Goal: Information Seeking & Learning: Understand process/instructions

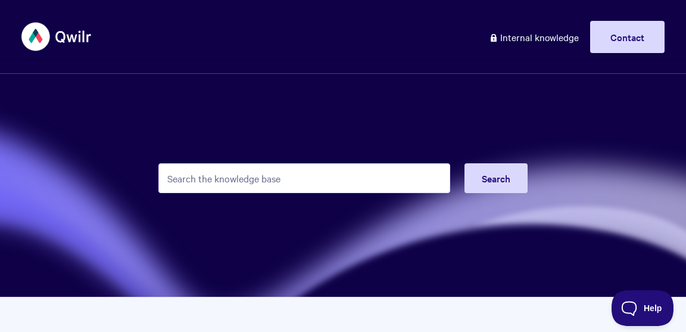
click at [247, 184] on input "Search the knowledge base" at bounding box center [304, 178] width 292 height 30
type input "blueprint"
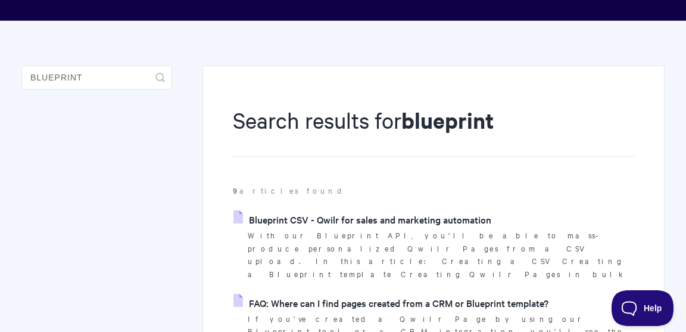
scroll to position [74, 0]
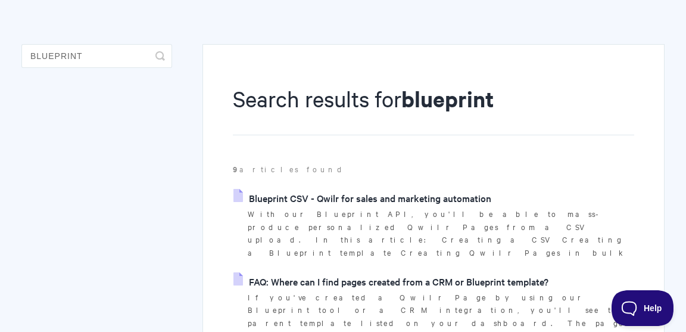
click at [354, 198] on link "Blueprint CSV - Qwilr for sales and marketing automation" at bounding box center [363, 198] width 258 height 18
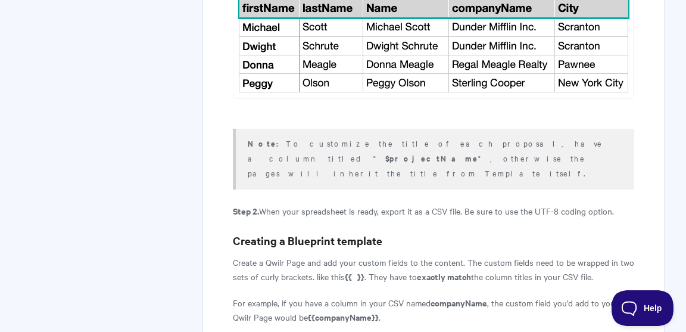
scroll to position [699, 0]
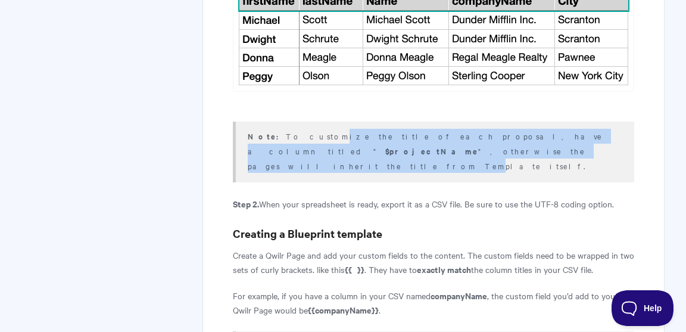
drag, startPoint x: 300, startPoint y: 122, endPoint x: 304, endPoint y: 136, distance: 14.7
click at [304, 136] on p "Note: To customize the title of each proposal, have a column titled " $projectN…" at bounding box center [434, 151] width 372 height 44
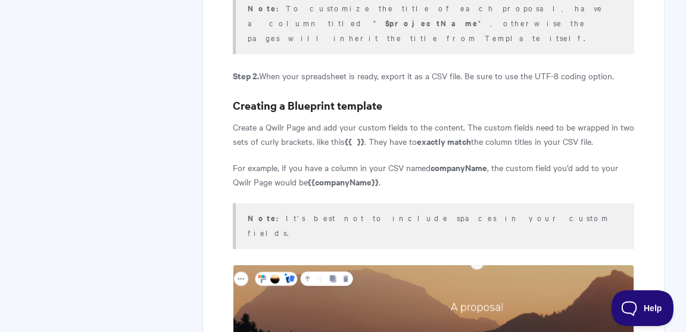
scroll to position [826, 0]
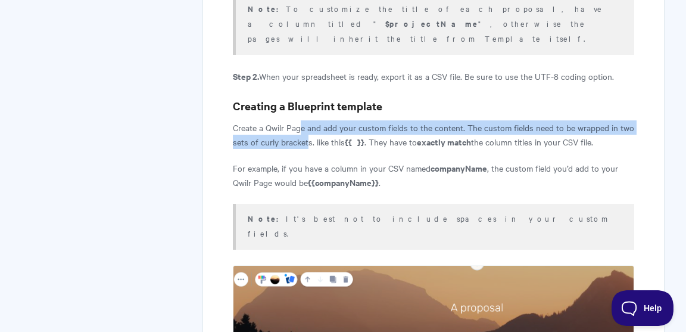
drag, startPoint x: 301, startPoint y: 96, endPoint x: 309, endPoint y: 116, distance: 21.1
click at [309, 120] on p "Create a Qwilr Page and add your custom fields to the content. The custom field…" at bounding box center [434, 134] width 402 height 29
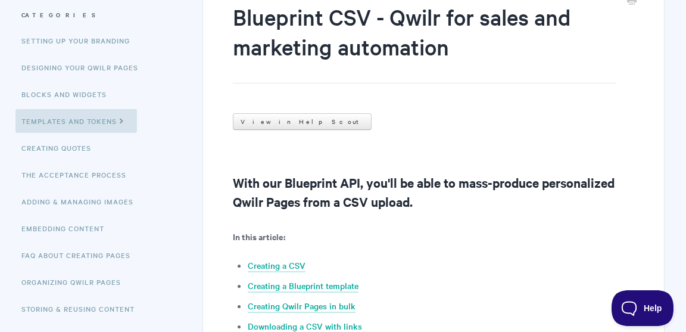
scroll to position [0, 0]
